Goal: Browse casually

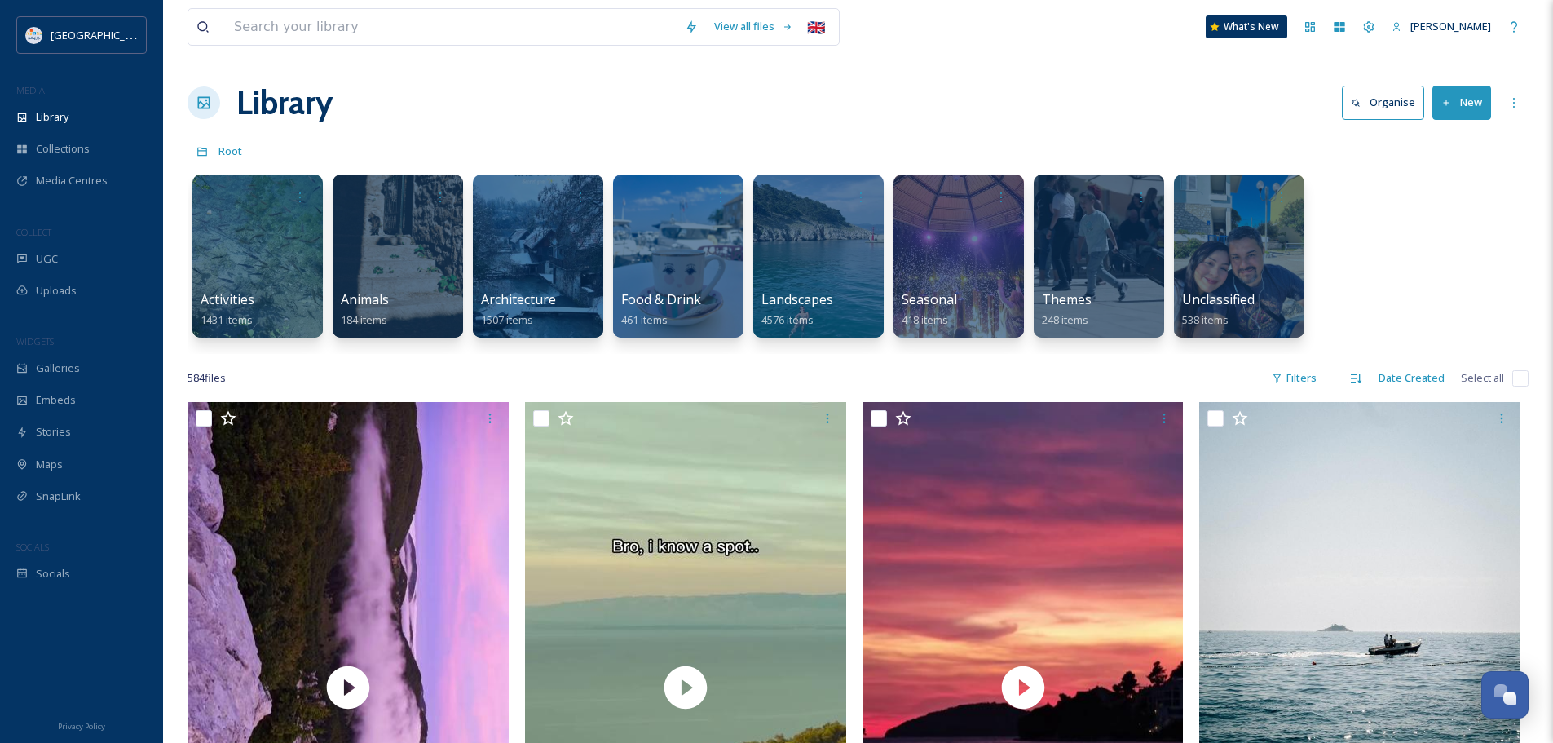
scroll to position [2222, 0]
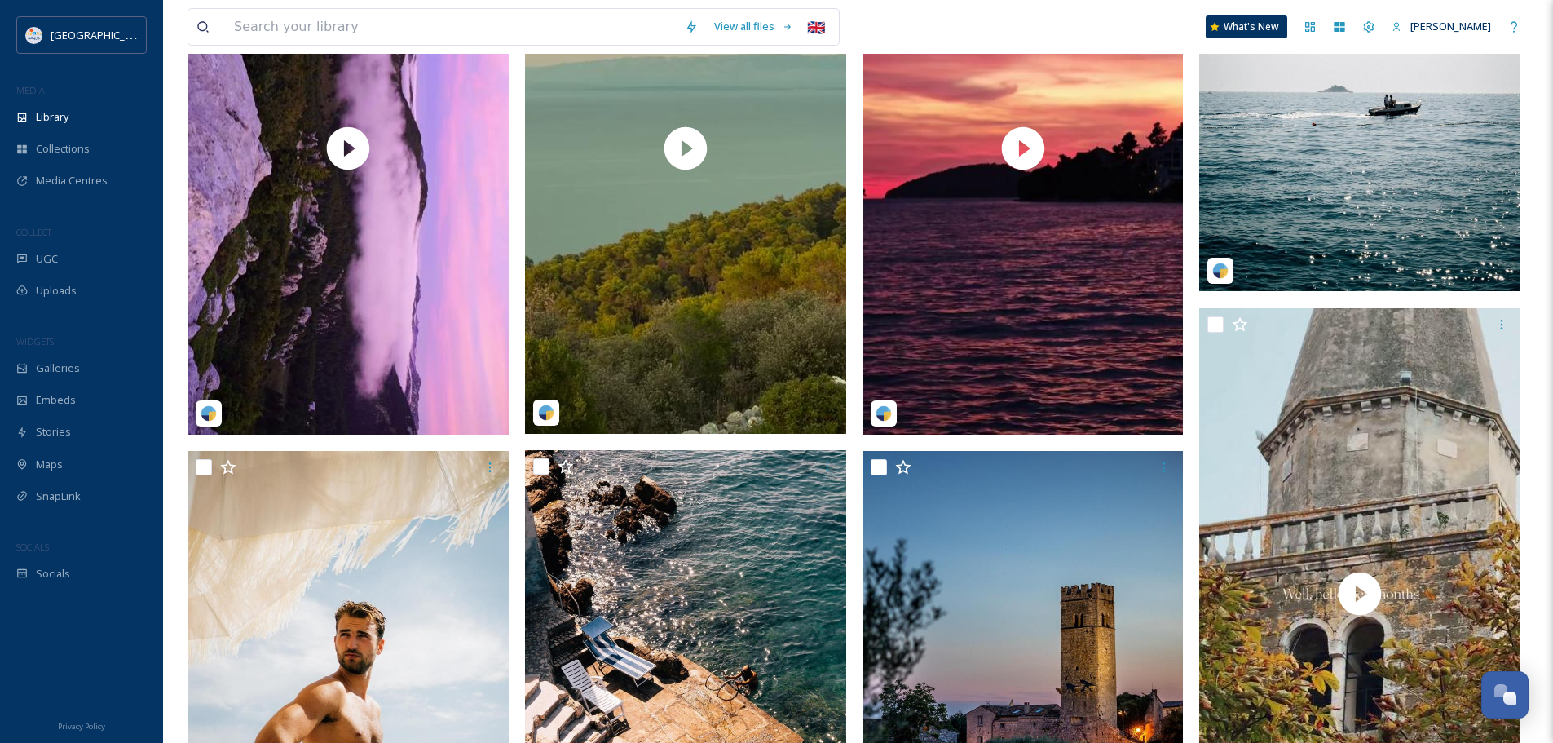
scroll to position [734, 0]
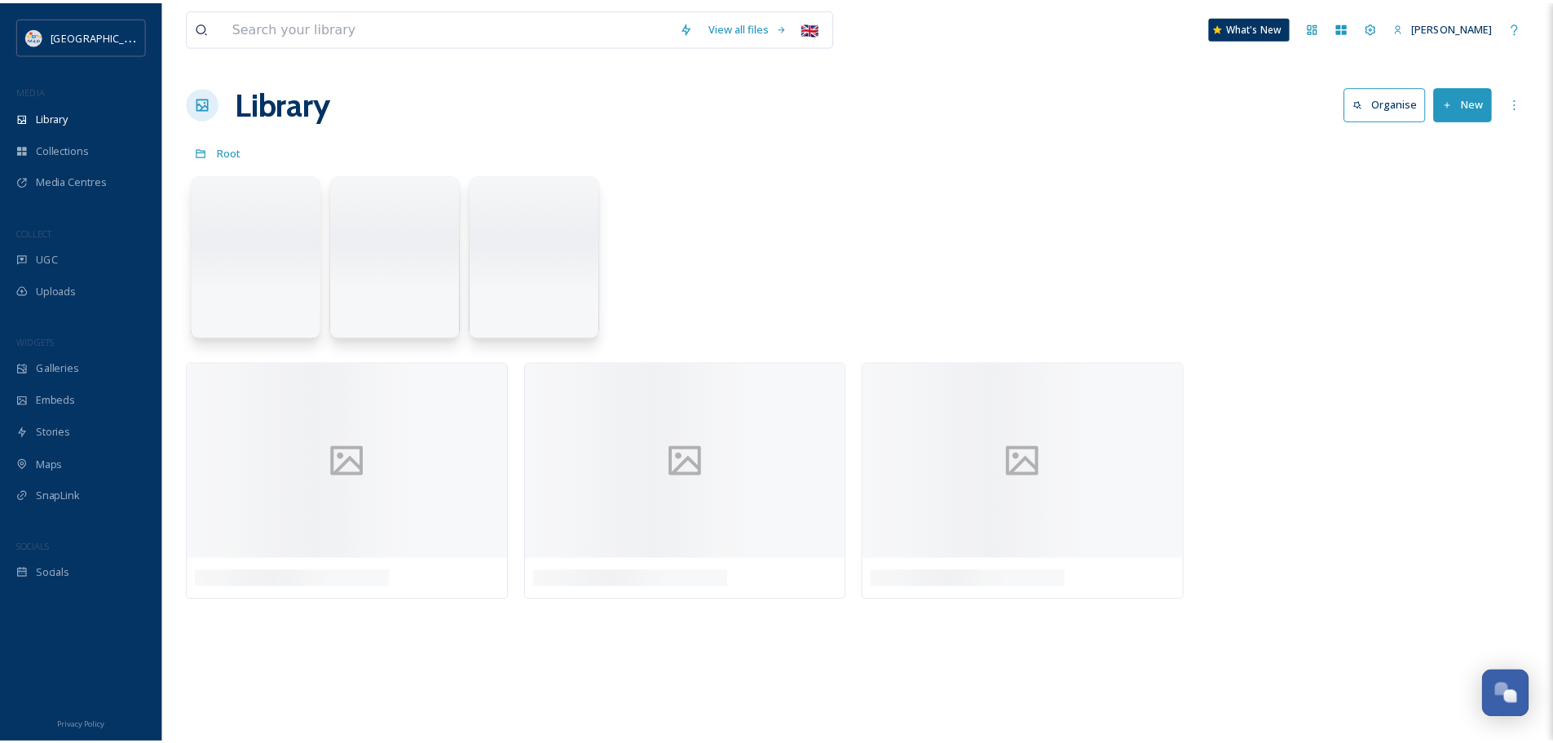
scroll to position [2059, 0]
